Goal: Share content

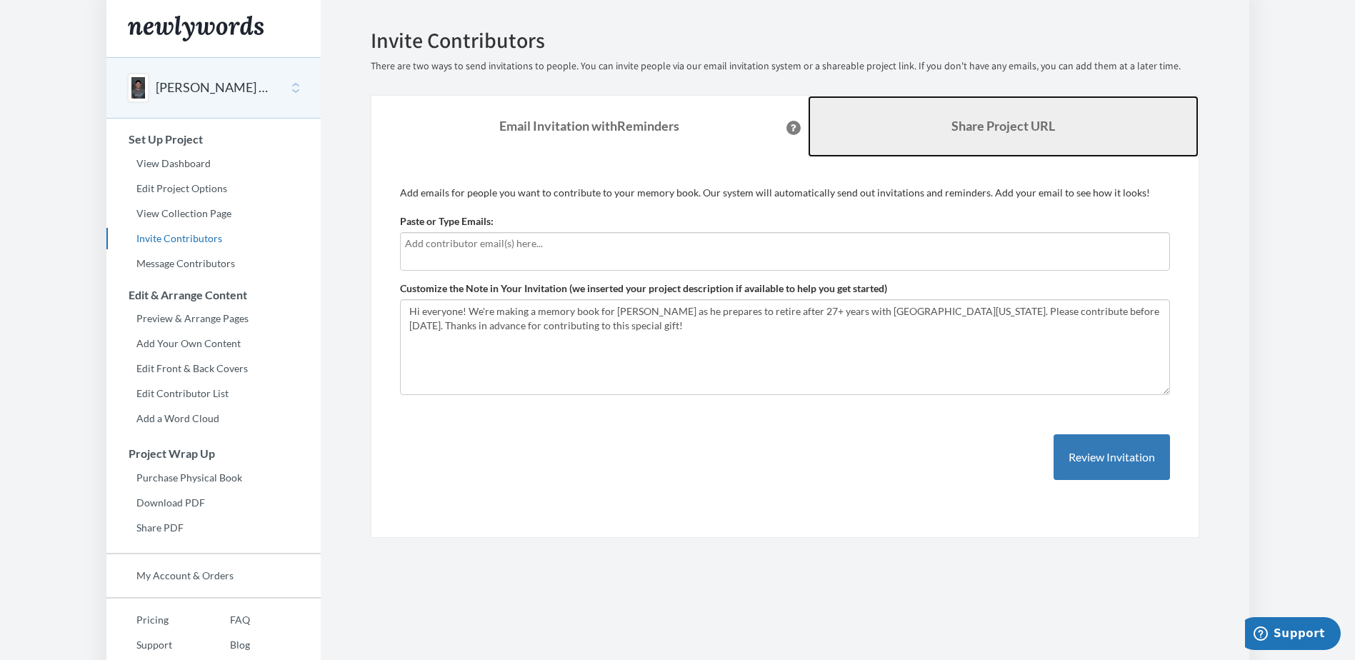
click at [993, 127] on b "Share Project URL" at bounding box center [1004, 126] width 104 height 16
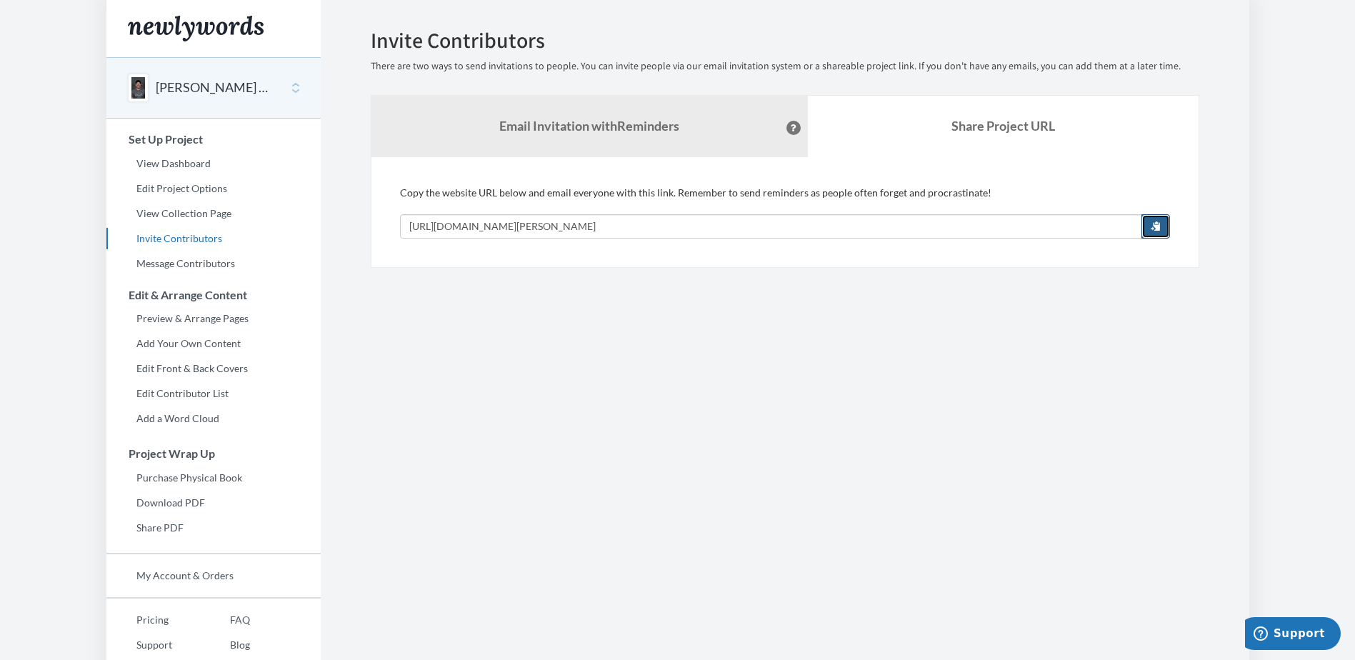
click at [1151, 224] on span "button" at bounding box center [1156, 226] width 10 height 10
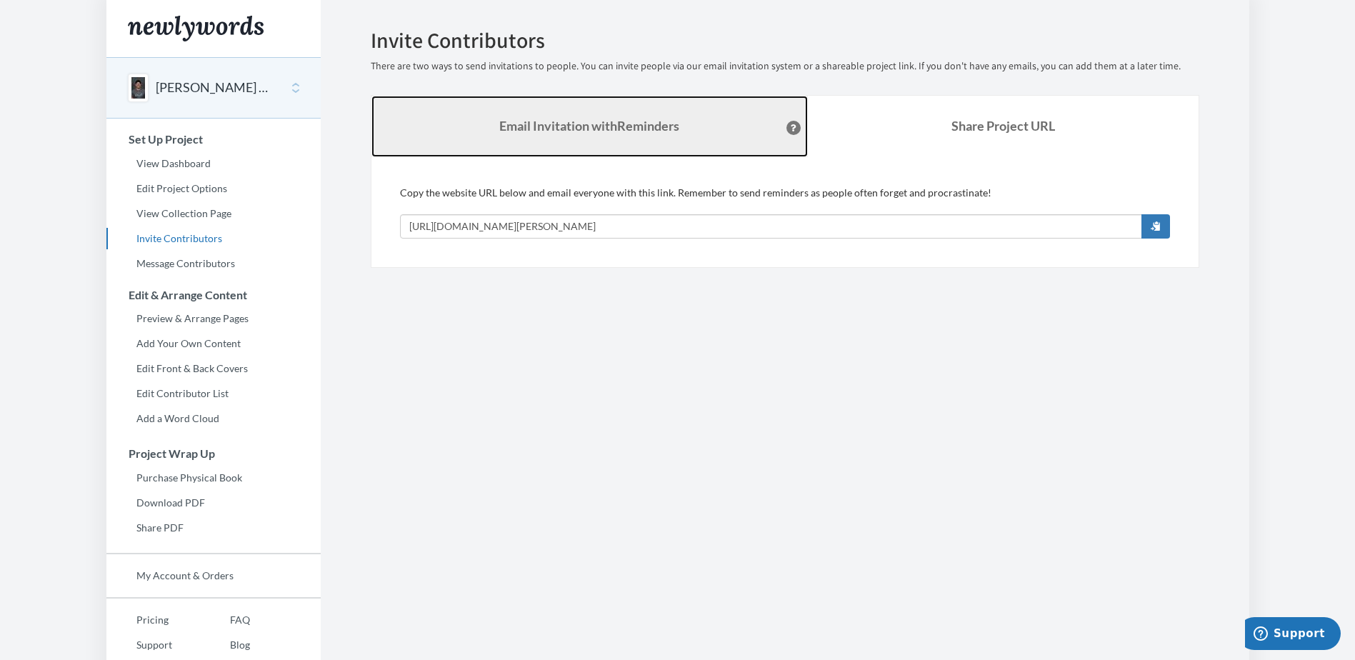
click at [579, 124] on strong "Email Invitation with Reminders" at bounding box center [589, 126] width 180 height 16
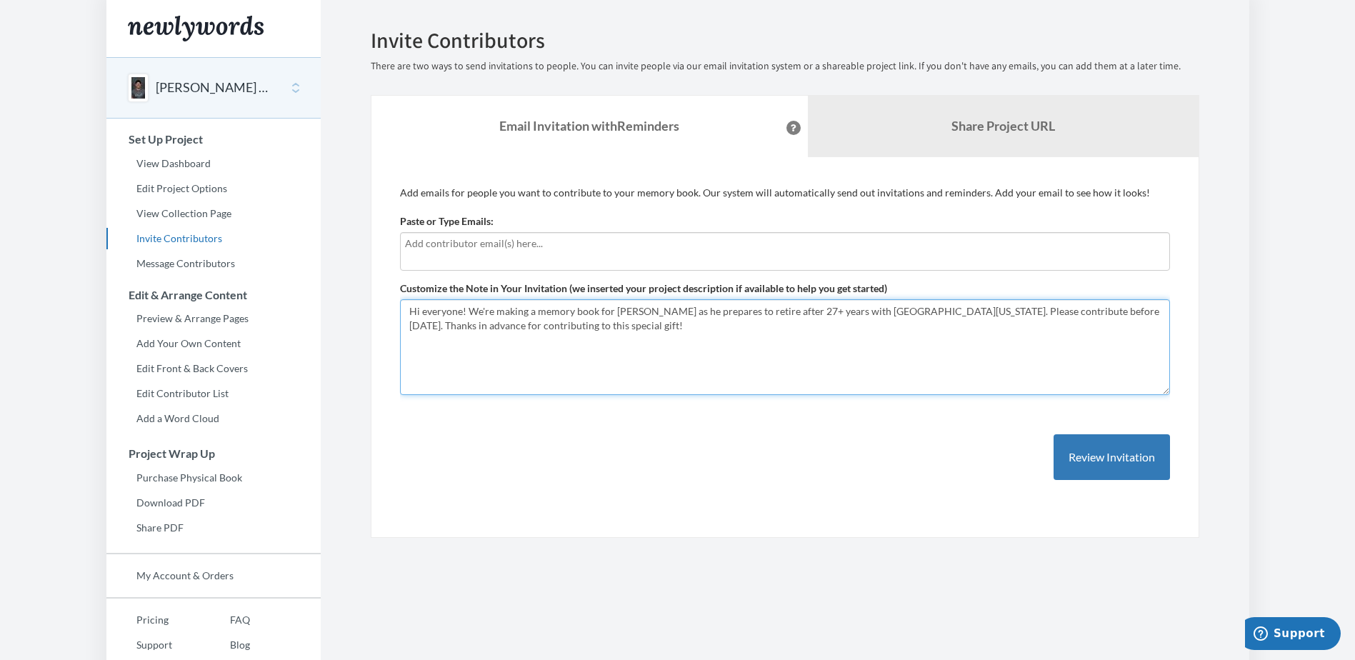
drag, startPoint x: 919, startPoint y: 312, endPoint x: 1077, endPoint y: 312, distance: 157.2
click at [1077, 312] on textarea "Hi everyone! We're making a memory book for Bill Napoli as he prepares to retir…" at bounding box center [785, 347] width 770 height 96
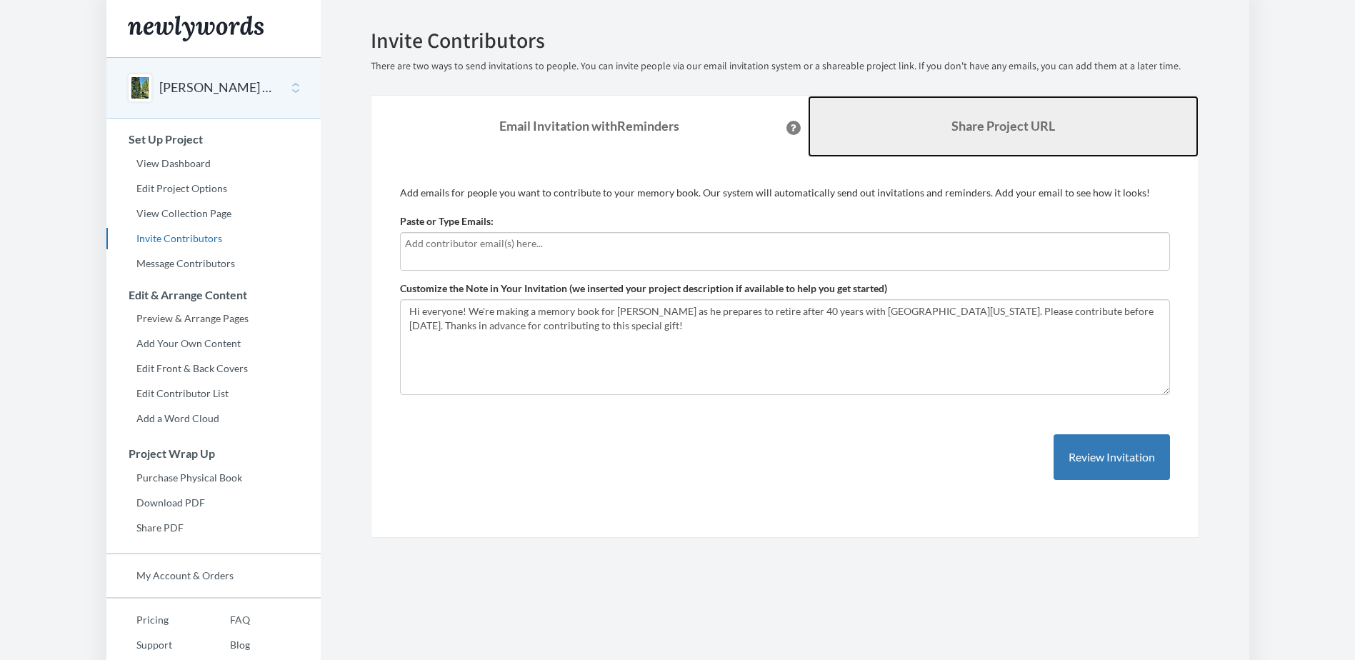
click at [997, 124] on b "Share Project URL" at bounding box center [1004, 126] width 104 height 16
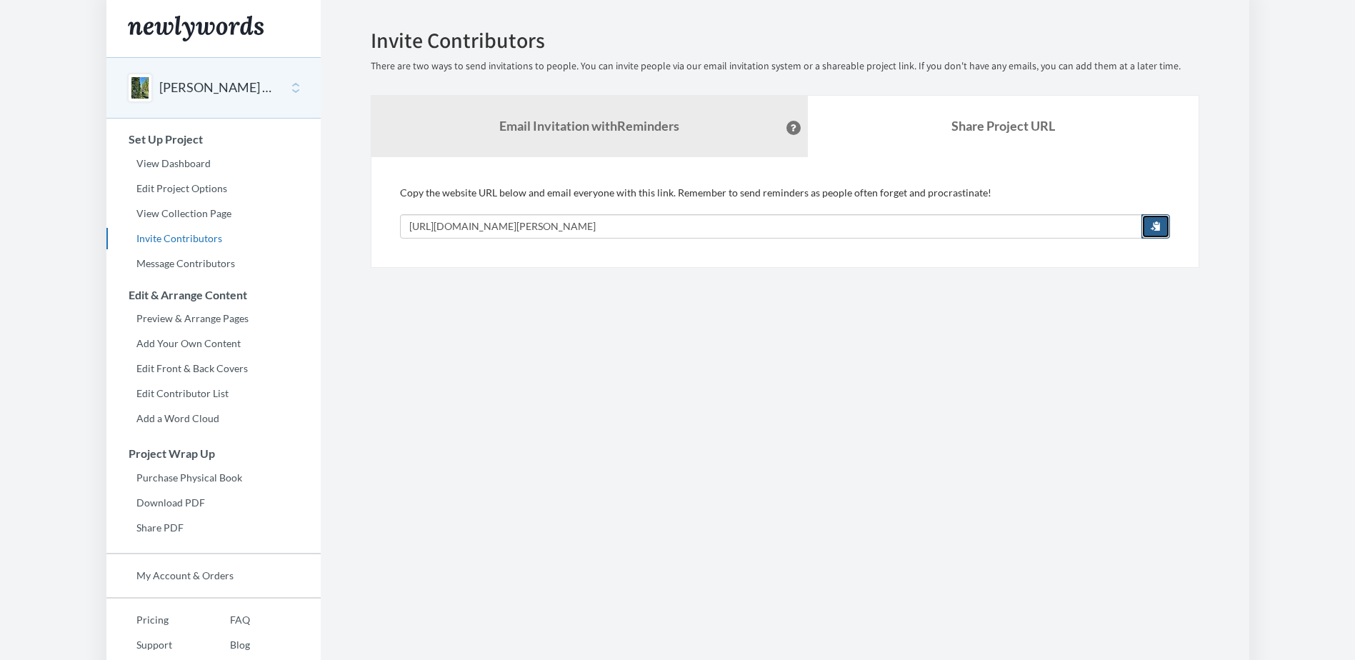
click at [1162, 226] on button "button" at bounding box center [1156, 226] width 29 height 24
